Goal: Task Accomplishment & Management: Use online tool/utility

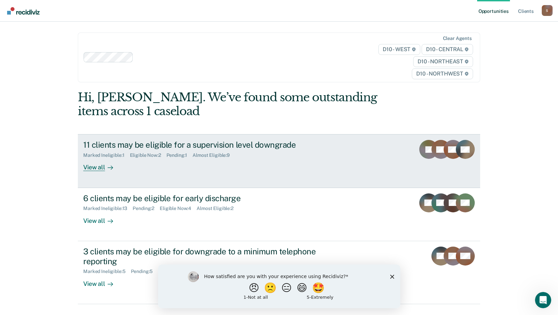
click at [96, 165] on div "View all" at bounding box center [102, 164] width 38 height 13
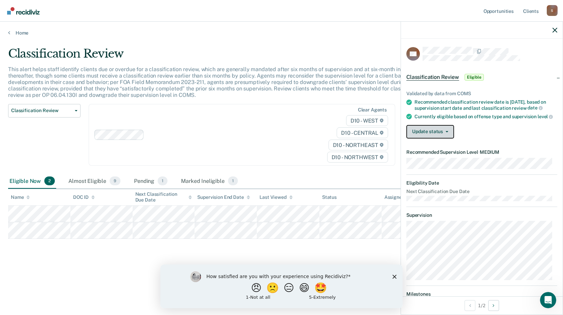
click at [446, 135] on button "Update status" at bounding box center [430, 132] width 48 height 14
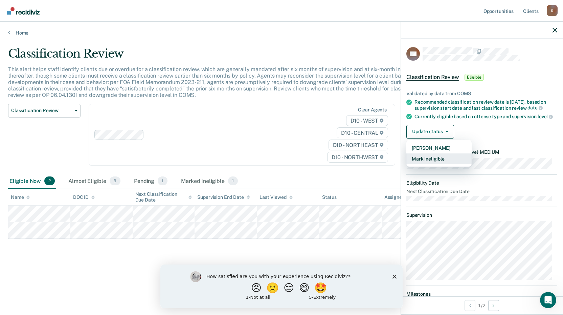
click at [443, 164] on button "Mark Ineligible" at bounding box center [438, 158] width 65 height 11
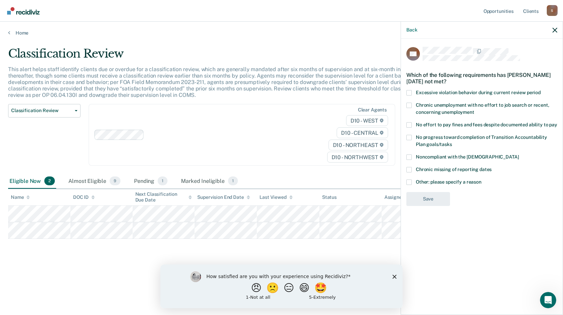
click at [408, 91] on span at bounding box center [408, 92] width 5 height 5
click at [541, 90] on input "Excessive violation behavior during current review period" at bounding box center [541, 90] width 0 height 0
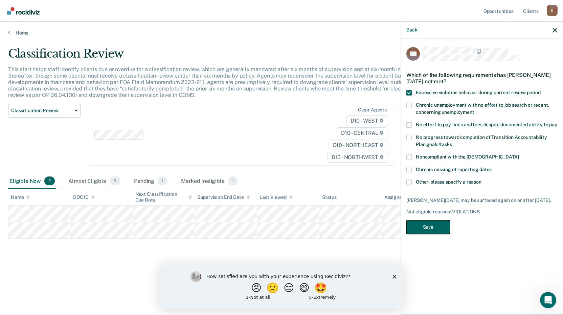
click at [430, 227] on button "Save" at bounding box center [428, 227] width 44 height 14
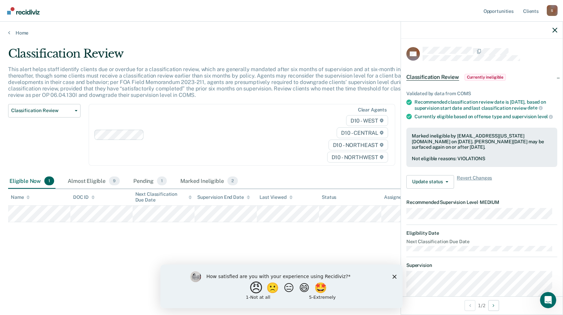
click at [254, 290] on button "😠" at bounding box center [257, 287] width 16 height 14
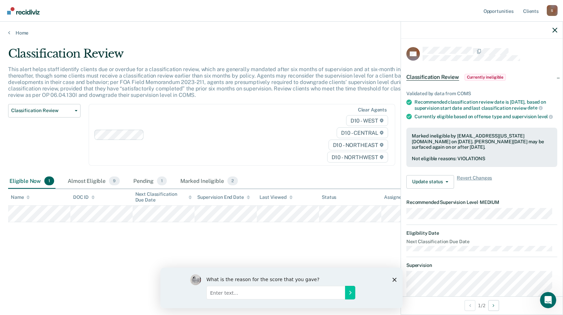
click at [213, 291] on input "Enter text..." at bounding box center [275, 292] width 139 height 14
type input "Redundant work. Stupid."
click at [349, 292] on icon "Submit your response" at bounding box center [349, 291] width 5 height 5
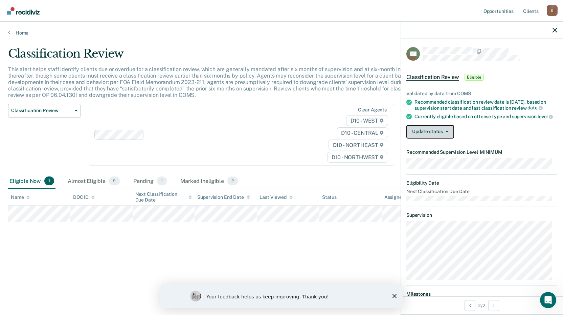
click at [447, 132] on icon "button" at bounding box center [446, 131] width 3 height 1
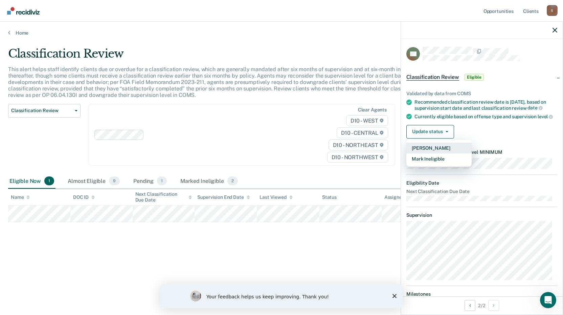
click at [444, 153] on button "[PERSON_NAME]" at bounding box center [438, 147] width 65 height 11
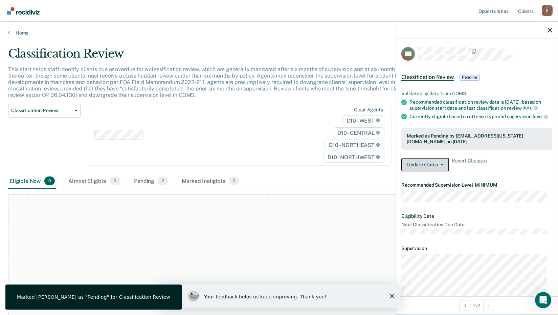
click at [436, 171] on button "Update status" at bounding box center [425, 165] width 48 height 14
click at [512, 171] on div "Update status Revert from Pending Mark Ineligible Revert Changes" at bounding box center [476, 165] width 151 height 14
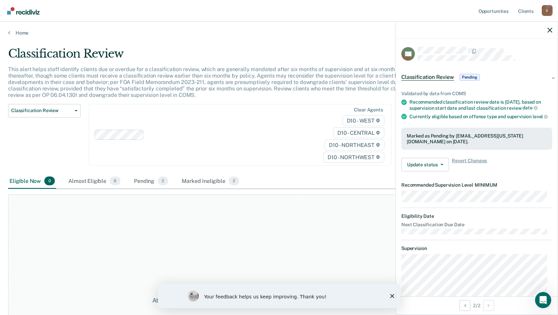
click at [392, 295] on icon "Close survey" at bounding box center [392, 296] width 4 height 4
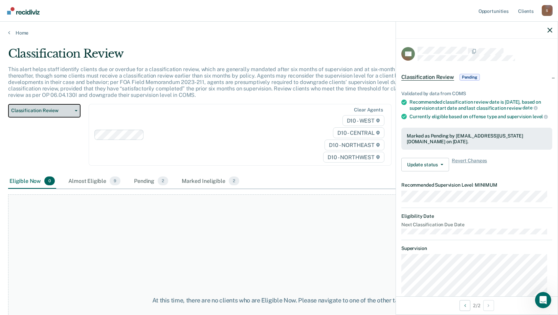
click at [73, 110] on span "button" at bounding box center [74, 110] width 5 height 1
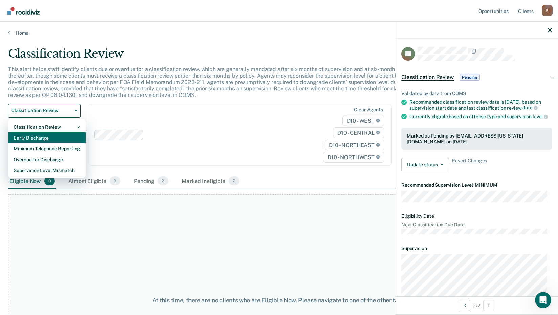
click at [49, 136] on div "Early Discharge" at bounding box center [47, 137] width 67 height 11
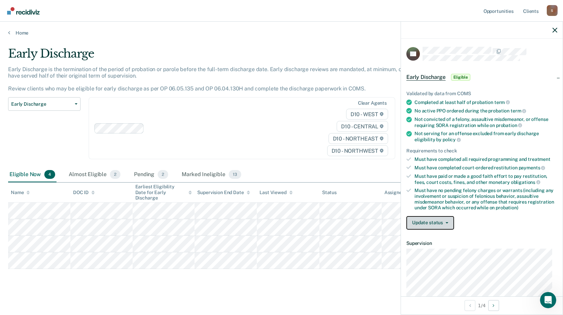
click at [449, 221] on button "Update status" at bounding box center [430, 223] width 48 height 14
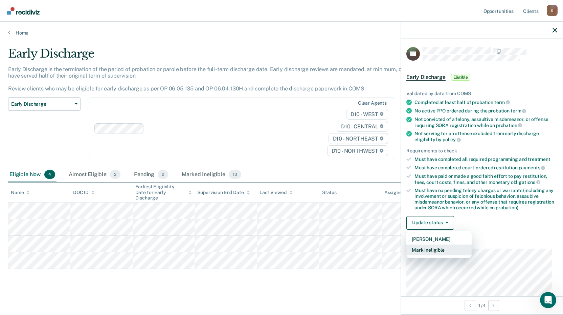
click at [437, 251] on button "Mark Ineligible" at bounding box center [438, 249] width 65 height 11
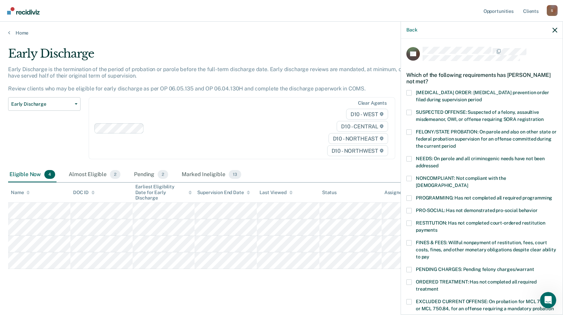
click at [408, 178] on span at bounding box center [408, 178] width 5 height 5
click at [468, 183] on input "NONCOMPLIANT: Not compliant with the [DEMOGRAPHIC_DATA]" at bounding box center [468, 183] width 0 height 0
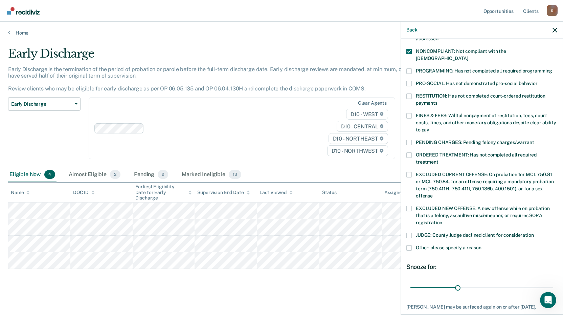
scroll to position [164, 0]
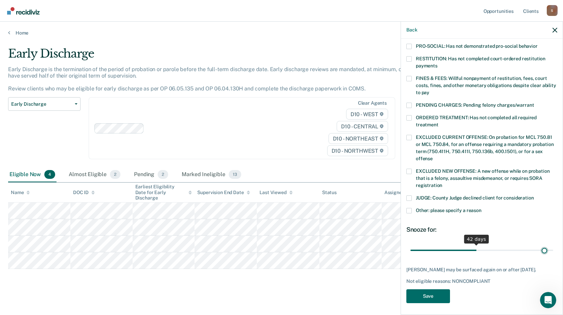
drag, startPoint x: 455, startPoint y: 241, endPoint x: 537, endPoint y: 243, distance: 82.2
type input "85"
click at [538, 244] on input "range" at bounding box center [481, 250] width 143 height 12
click at [432, 295] on button "Save" at bounding box center [428, 296] width 44 height 14
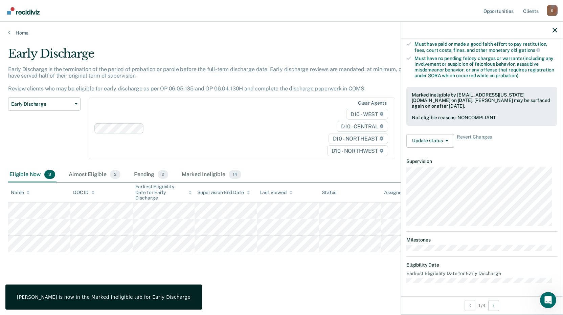
scroll to position [96, 0]
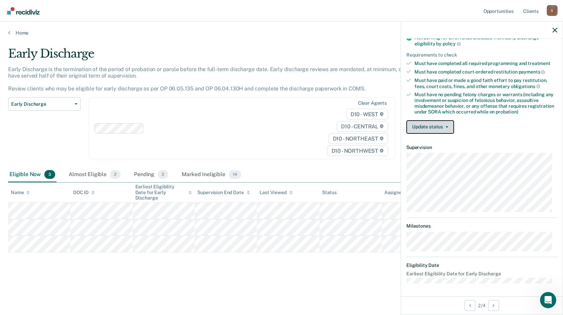
click at [448, 127] on button "Update status" at bounding box center [430, 127] width 48 height 14
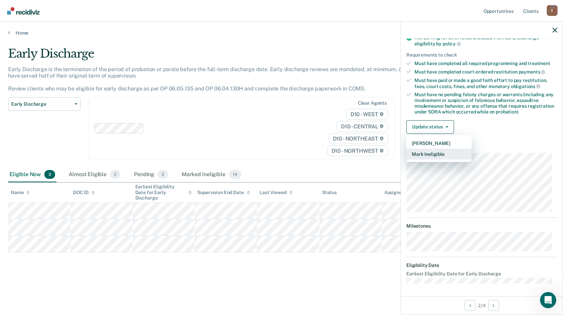
click at [443, 156] on button "Mark Ineligible" at bounding box center [438, 153] width 65 height 11
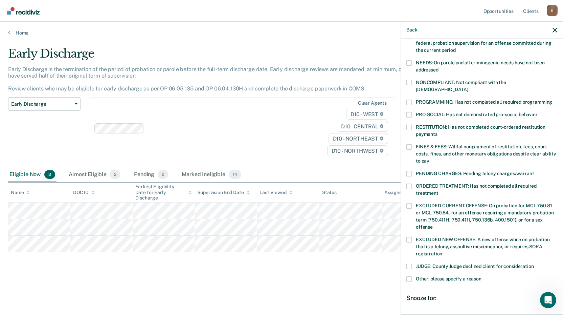
click at [409, 144] on span at bounding box center [408, 146] width 5 height 5
click at [429, 158] on input "FINES & FEES: Willful nonpayment of restitution, fees, court costs, fines, and …" at bounding box center [429, 158] width 0 height 0
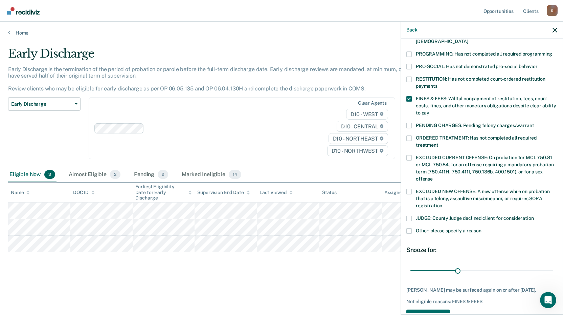
scroll to position [158, 0]
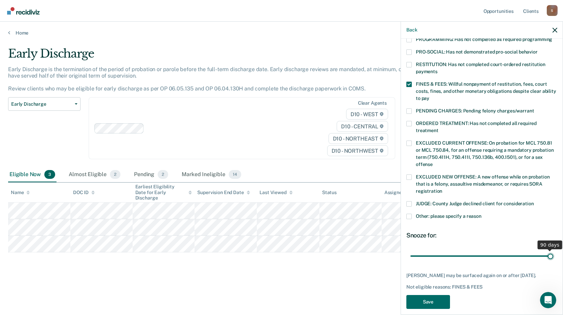
drag, startPoint x: 456, startPoint y: 246, endPoint x: 546, endPoint y: 248, distance: 90.0
type input "90"
click at [553, 250] on input "range" at bounding box center [481, 256] width 143 height 12
click at [427, 298] on button "Save" at bounding box center [428, 302] width 44 height 14
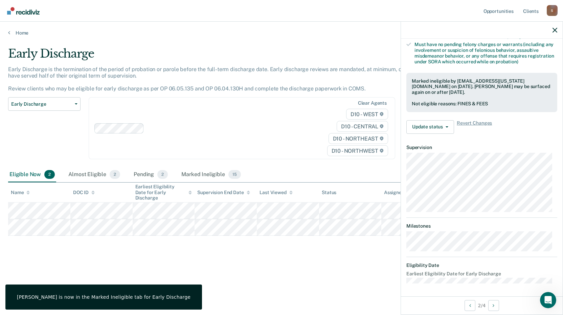
scroll to position [89, 0]
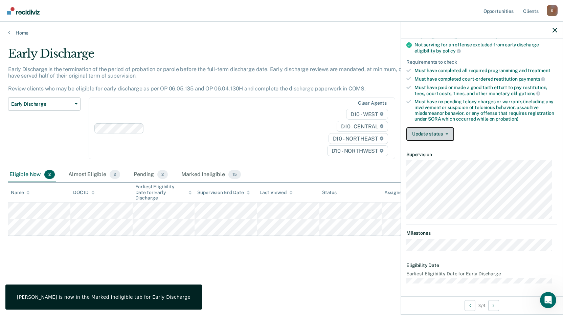
click at [446, 132] on button "Update status" at bounding box center [430, 134] width 48 height 14
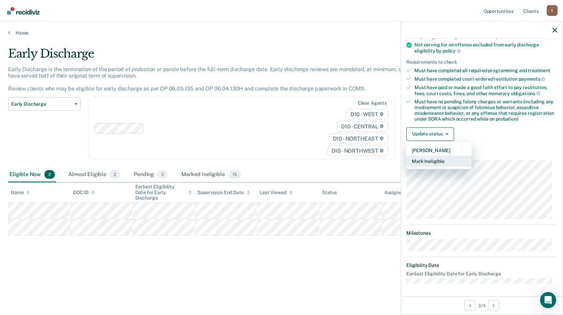
click at [435, 161] on button "Mark Ineligible" at bounding box center [438, 161] width 65 height 11
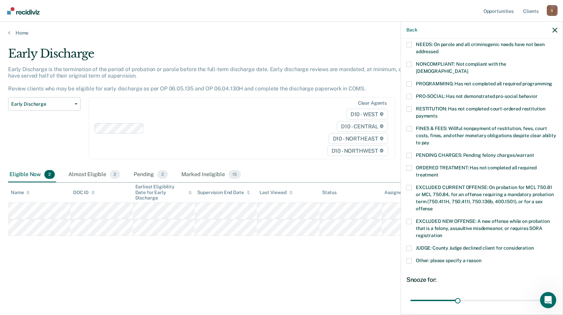
scroll to position [164, 0]
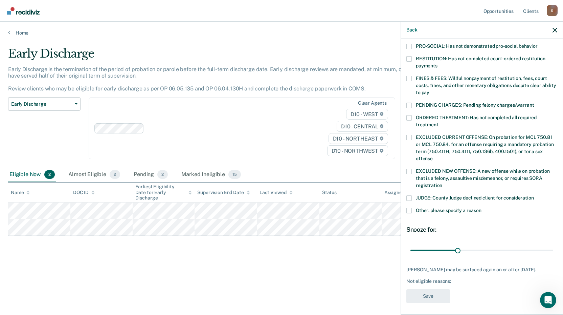
click at [409, 195] on span at bounding box center [408, 197] width 5 height 5
click at [534, 195] on input "JUDGE: County Judge declined client for consideration" at bounding box center [534, 195] width 0 height 0
drag, startPoint x: 455, startPoint y: 242, endPoint x: 513, endPoint y: 240, distance: 58.5
type input "68"
click at [513, 244] on input "range" at bounding box center [481, 250] width 143 height 12
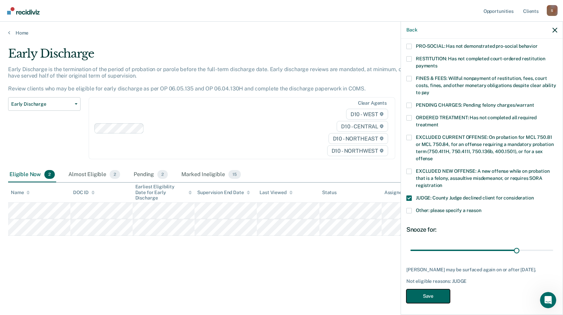
click at [438, 294] on button "Save" at bounding box center [428, 296] width 44 height 14
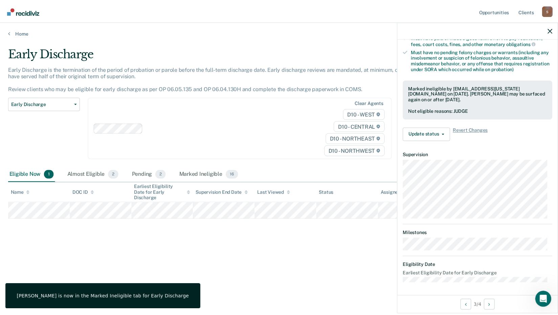
scroll to position [89, 0]
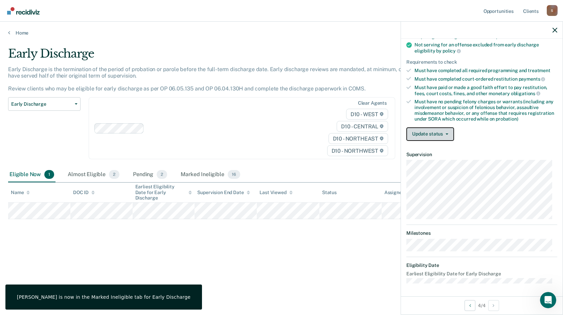
click at [448, 135] on button "Update status" at bounding box center [430, 134] width 48 height 14
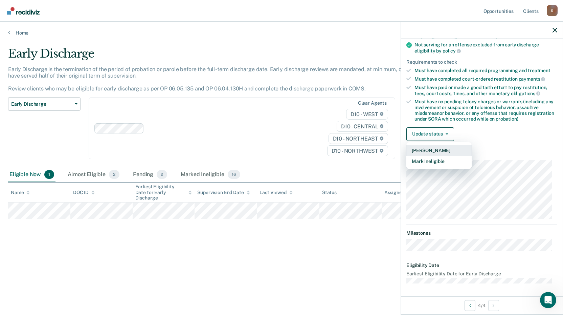
click at [438, 151] on button "[PERSON_NAME]" at bounding box center [438, 150] width 65 height 11
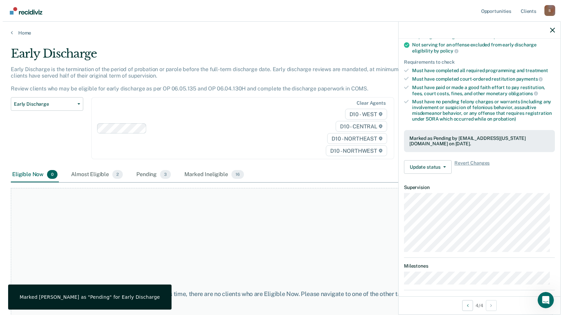
scroll to position [122, 0]
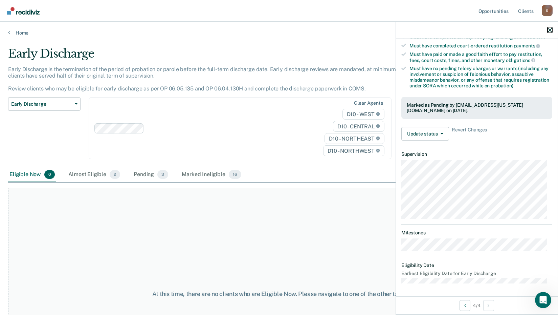
drag, startPoint x: 548, startPoint y: 29, endPoint x: 549, endPoint y: 33, distance: 4.4
click at [548, 30] on icon "button" at bounding box center [549, 30] width 5 height 5
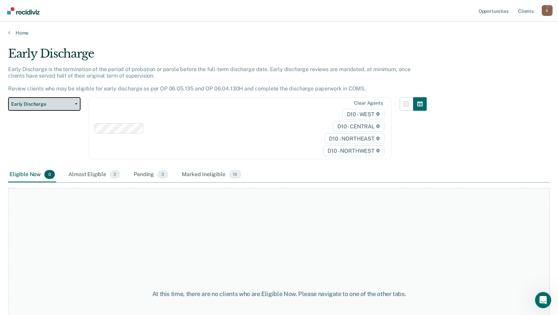
click at [76, 104] on icon "button" at bounding box center [76, 103] width 3 height 1
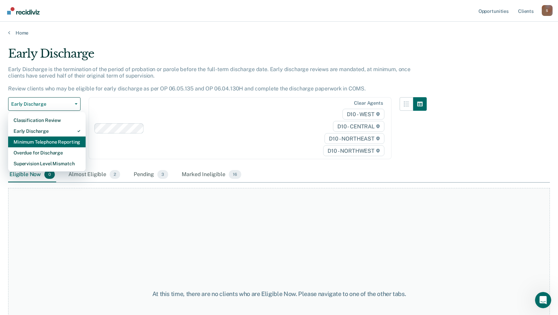
click at [52, 143] on div "Minimum Telephone Reporting" at bounding box center [47, 141] width 67 height 11
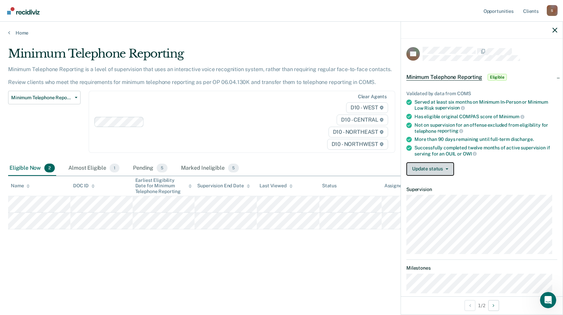
click at [450, 166] on button "Update status" at bounding box center [430, 169] width 48 height 14
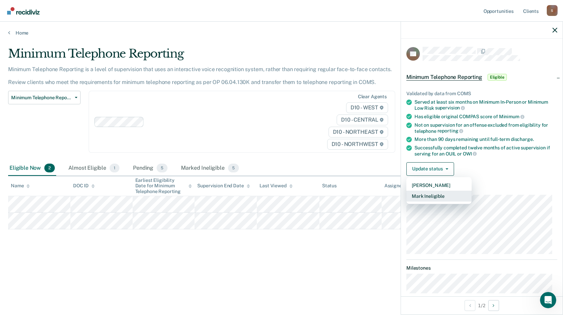
click at [430, 200] on button "Mark Ineligible" at bounding box center [438, 195] width 65 height 11
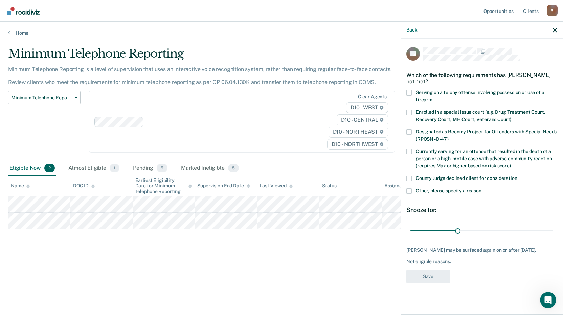
click at [409, 189] on span at bounding box center [408, 190] width 5 height 5
click at [481, 188] on input "Other, please specify a reason" at bounding box center [481, 188] width 0 height 0
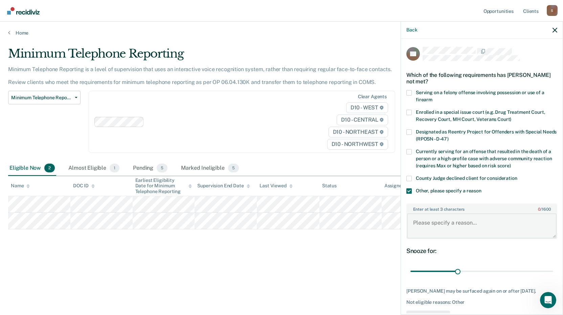
click at [419, 223] on textarea "Enter at least 3 characters 0 / 1600" at bounding box center [482, 225] width 150 height 25
type textarea "DUI Case"
drag, startPoint x: 456, startPoint y: 270, endPoint x: 554, endPoint y: 247, distance: 100.9
type input "82"
click at [534, 269] on input "range" at bounding box center [481, 271] width 143 height 12
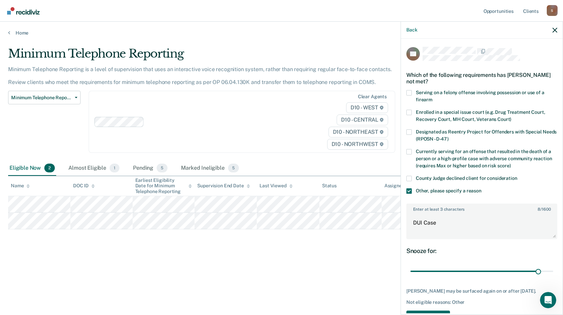
scroll to position [28, 0]
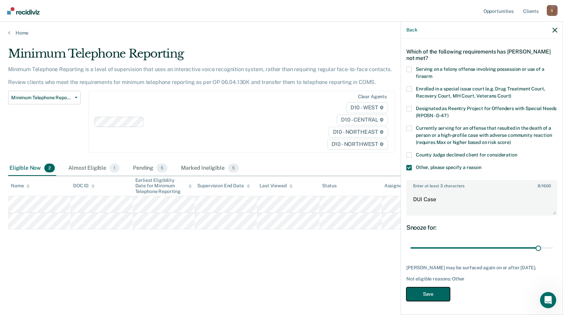
click at [438, 291] on button "Save" at bounding box center [428, 294] width 44 height 14
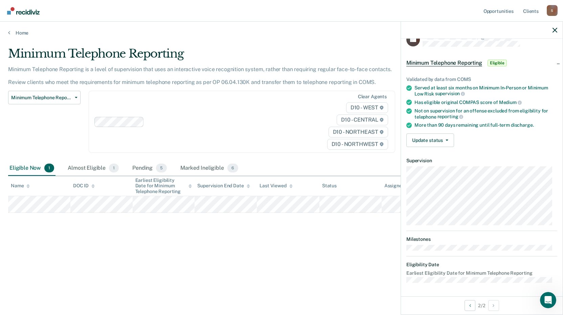
scroll to position [14, 0]
click at [450, 140] on button "Update status" at bounding box center [430, 141] width 48 height 14
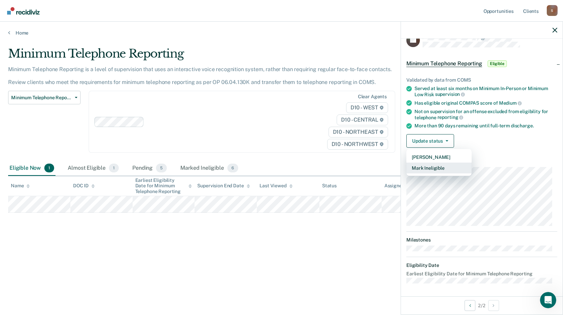
click at [430, 171] on button "Mark Ineligible" at bounding box center [438, 167] width 65 height 11
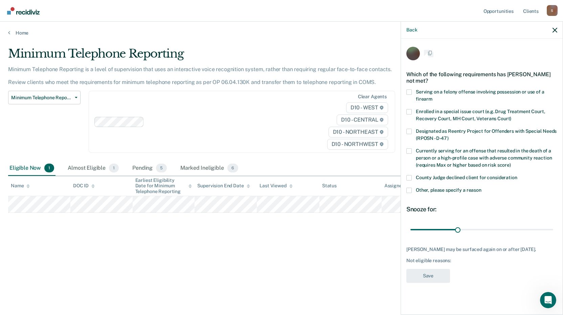
scroll to position [0, 0]
click at [410, 190] on span at bounding box center [408, 190] width 5 height 5
click at [481, 188] on input "Other, please specify a reason" at bounding box center [481, 188] width 0 height 0
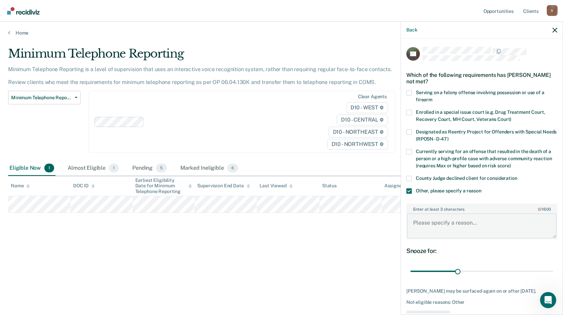
click at [422, 222] on textarea "Enter at least 3 characters 0 / 1600" at bounding box center [482, 225] width 150 height 25
type textarea "Not in compliance with his order of probation."
drag, startPoint x: 456, startPoint y: 270, endPoint x: 492, endPoint y: 273, distance: 36.7
click at [492, 273] on input "range" at bounding box center [481, 271] width 143 height 12
drag, startPoint x: 492, startPoint y: 271, endPoint x: 562, endPoint y: 246, distance: 74.2
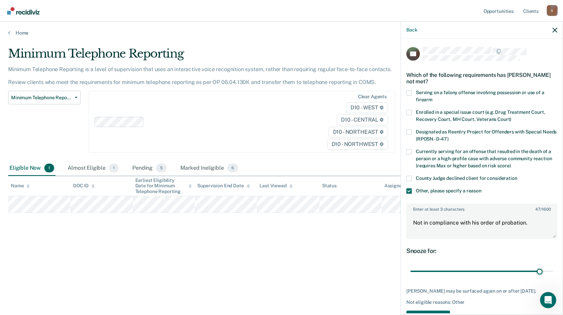
type input "83"
click at [535, 272] on input "range" at bounding box center [481, 271] width 143 height 12
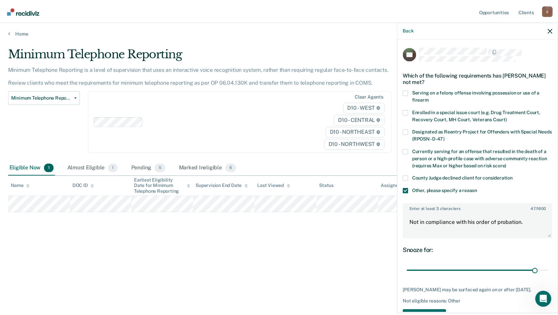
scroll to position [28, 0]
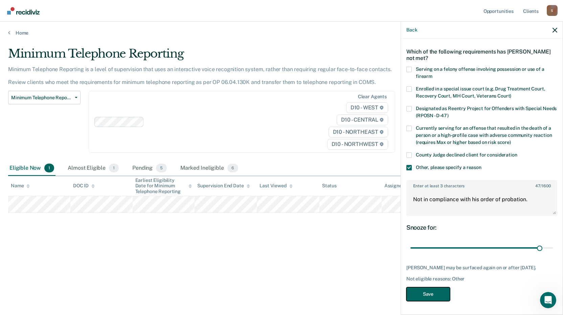
click at [429, 293] on button "Save" at bounding box center [428, 294] width 44 height 14
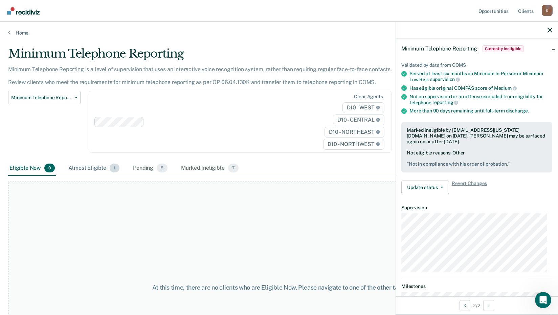
click at [81, 168] on div "Almost Eligible 1" at bounding box center [94, 168] width 54 height 15
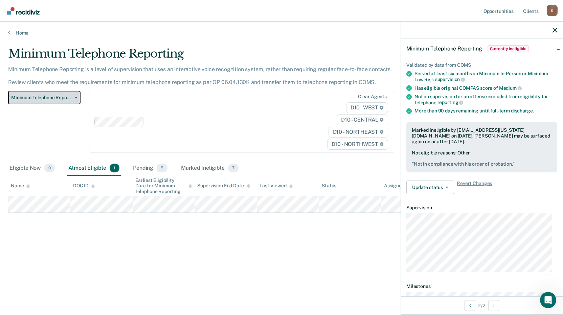
click at [74, 96] on button "Minimum Telephone Reporting" at bounding box center [44, 98] width 72 height 14
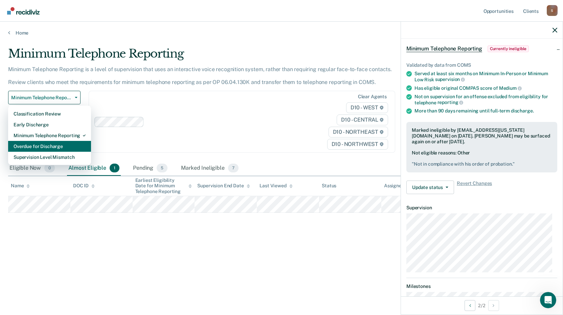
click at [53, 148] on div "Overdue for Discharge" at bounding box center [50, 146] width 72 height 11
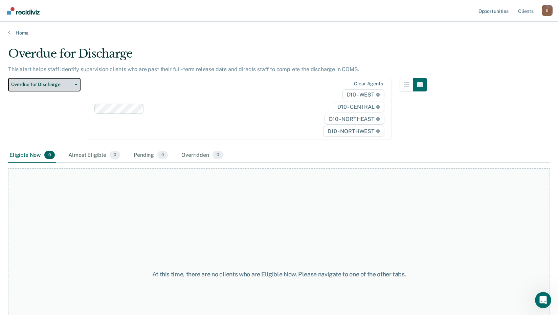
click at [76, 85] on icon "button" at bounding box center [76, 84] width 3 height 1
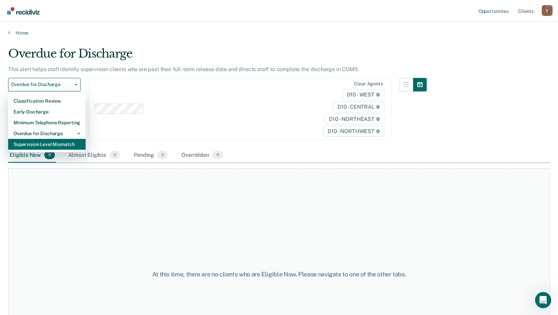
click at [61, 146] on div "Supervision Level Mismatch" at bounding box center [47, 144] width 67 height 11
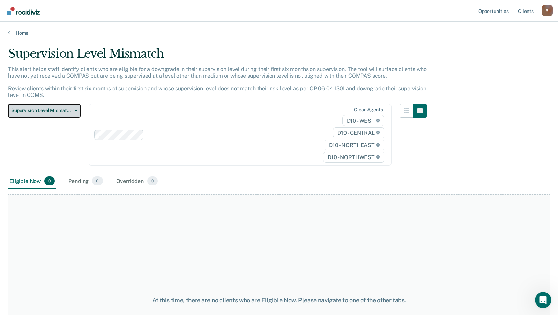
click at [75, 110] on icon "button" at bounding box center [76, 110] width 3 height 1
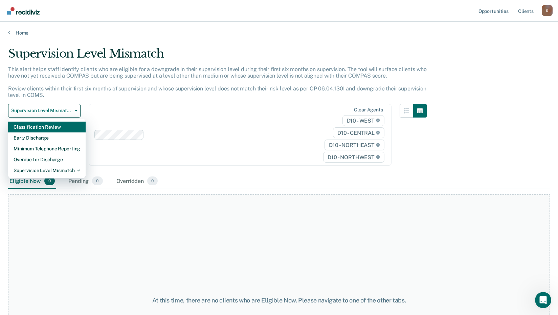
click at [56, 129] on div "Classification Review" at bounding box center [47, 126] width 67 height 11
